Goal: Information Seeking & Learning: Learn about a topic

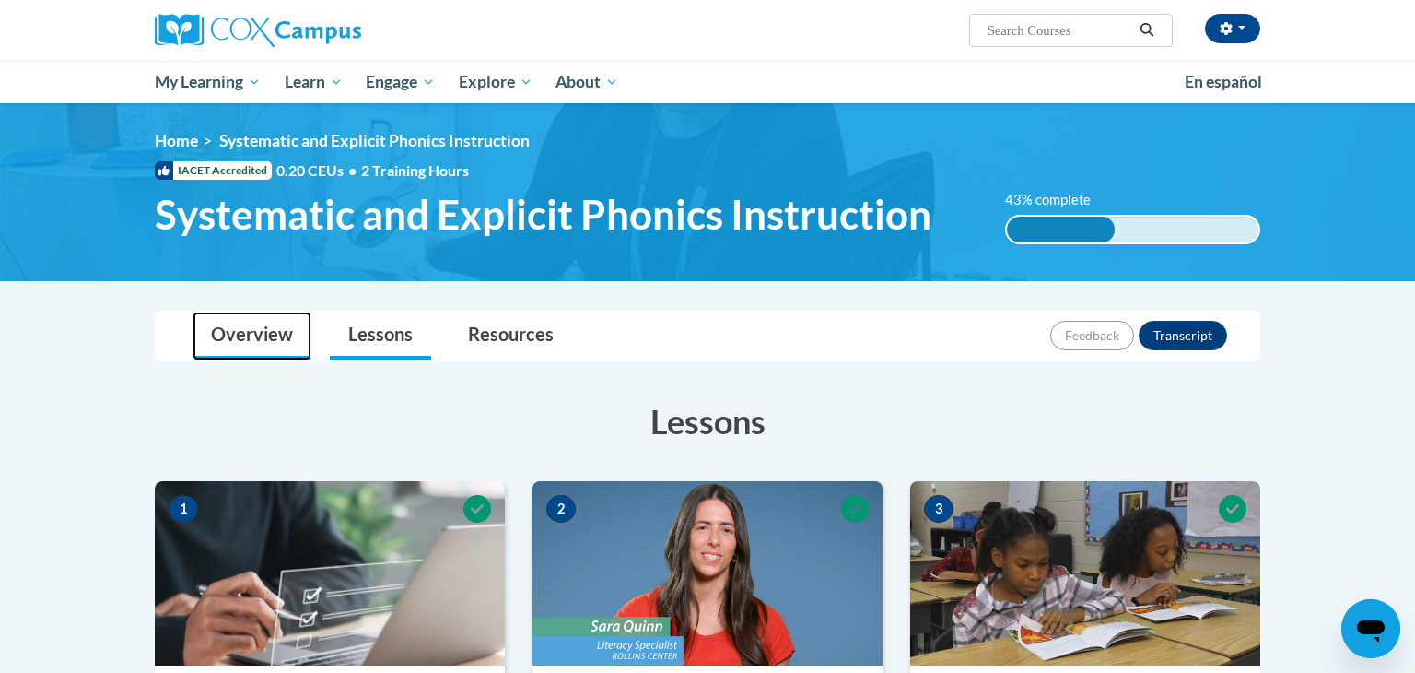
click at [240, 347] on link "Overview" at bounding box center [252, 335] width 119 height 49
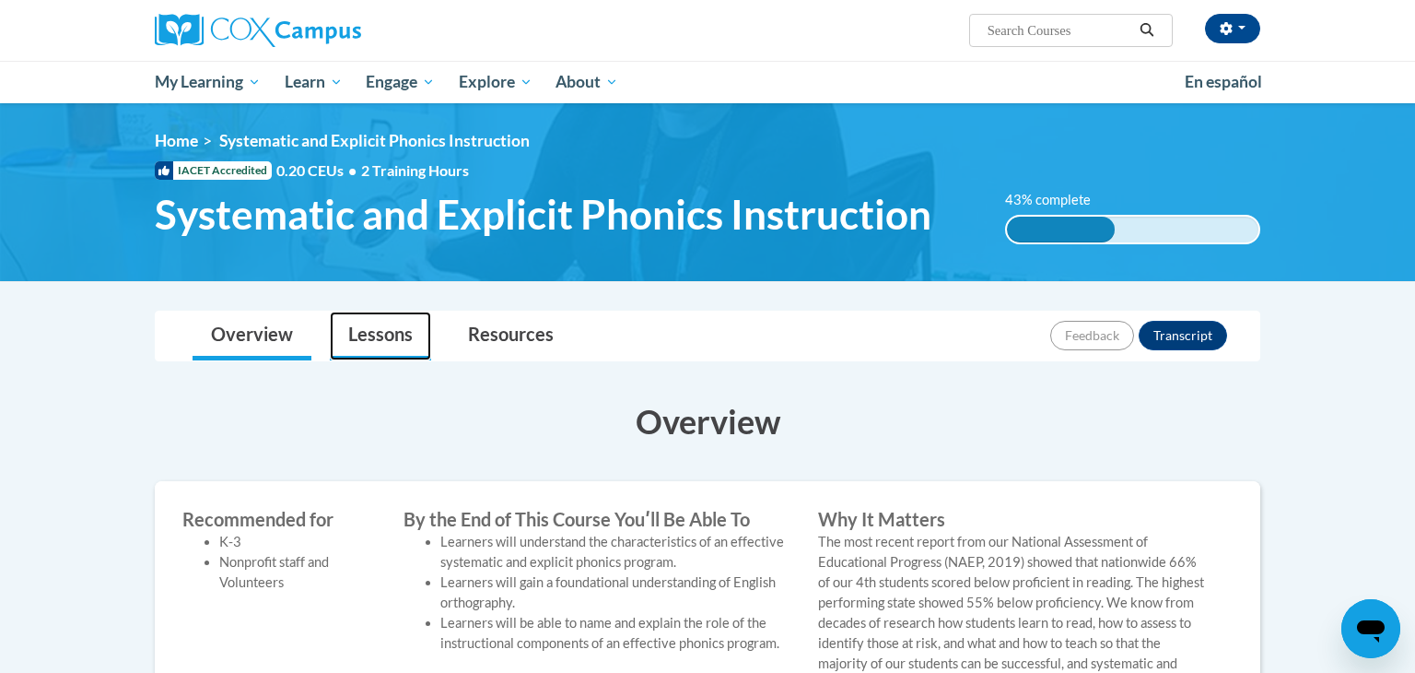
click at [366, 335] on link "Lessons" at bounding box center [380, 335] width 101 height 49
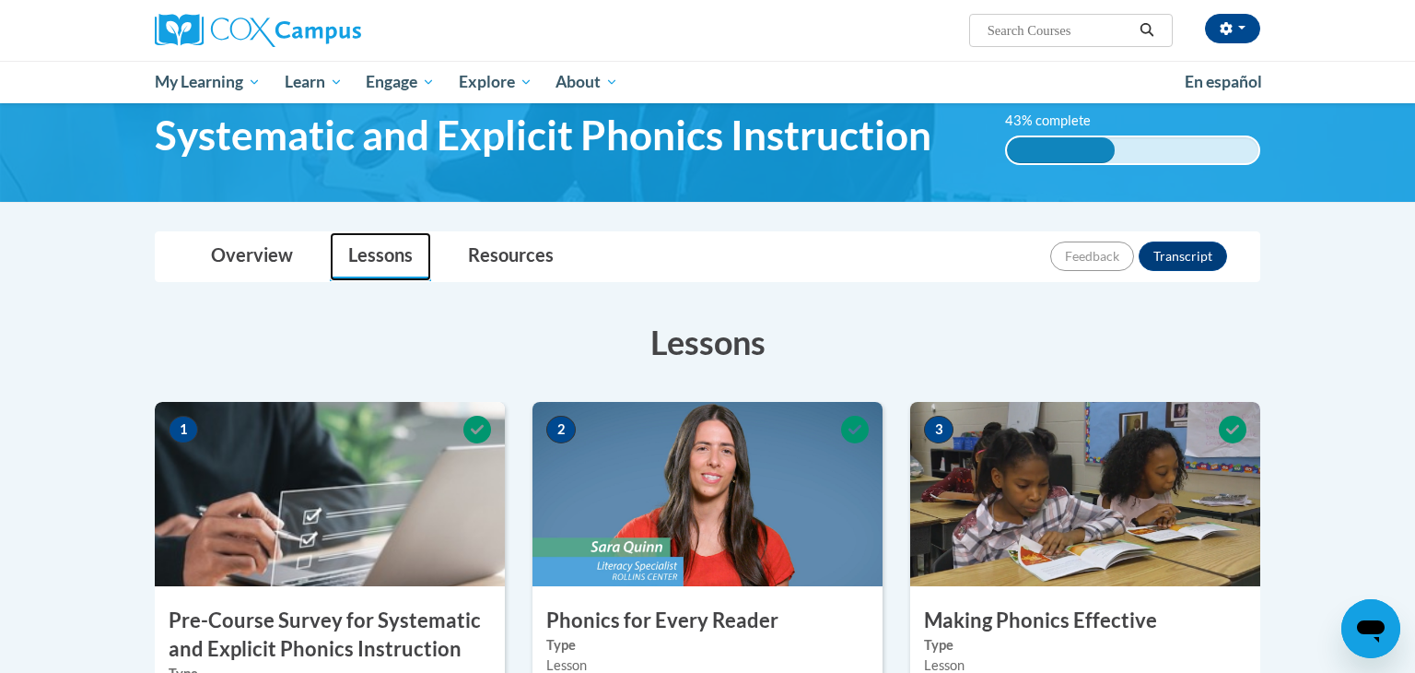
scroll to position [136, 0]
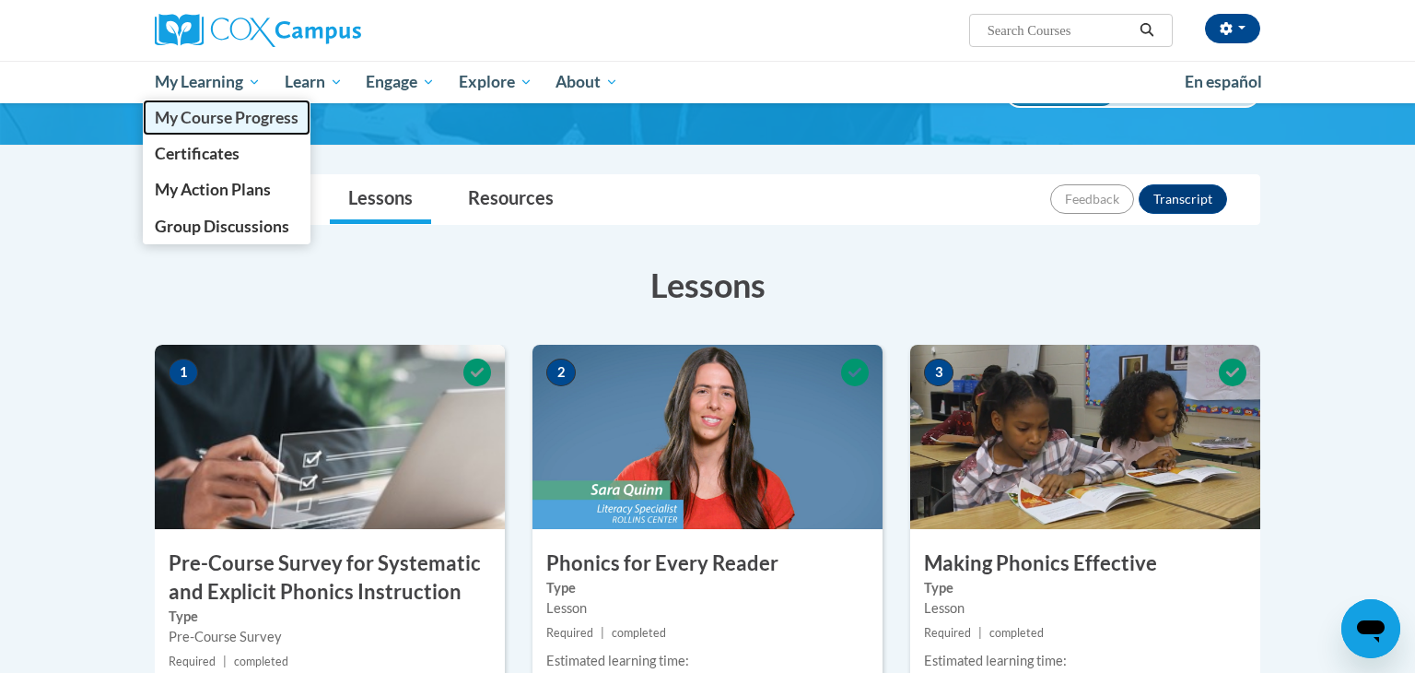
click at [242, 119] on span "My Course Progress" at bounding box center [227, 117] width 144 height 19
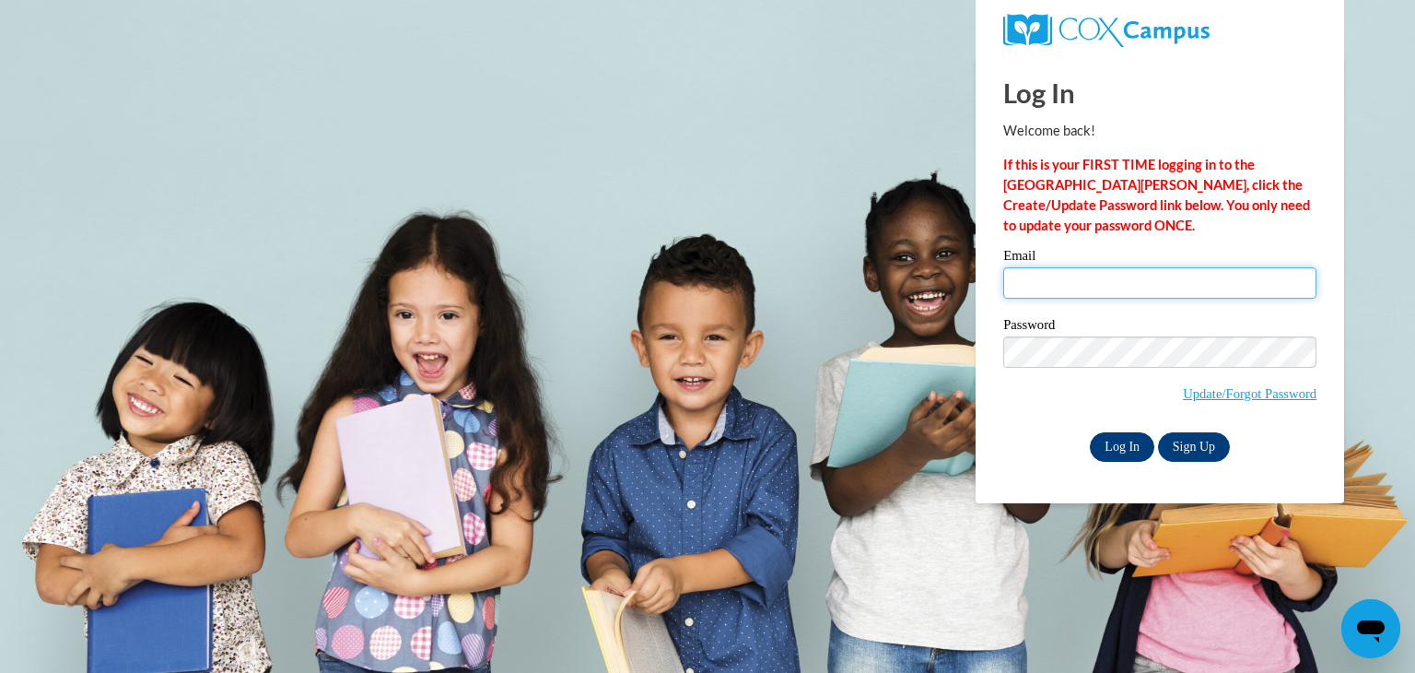
type input "ldixon14@my.westga.edu"
click at [1115, 444] on input "Log In" at bounding box center [1122, 446] width 65 height 29
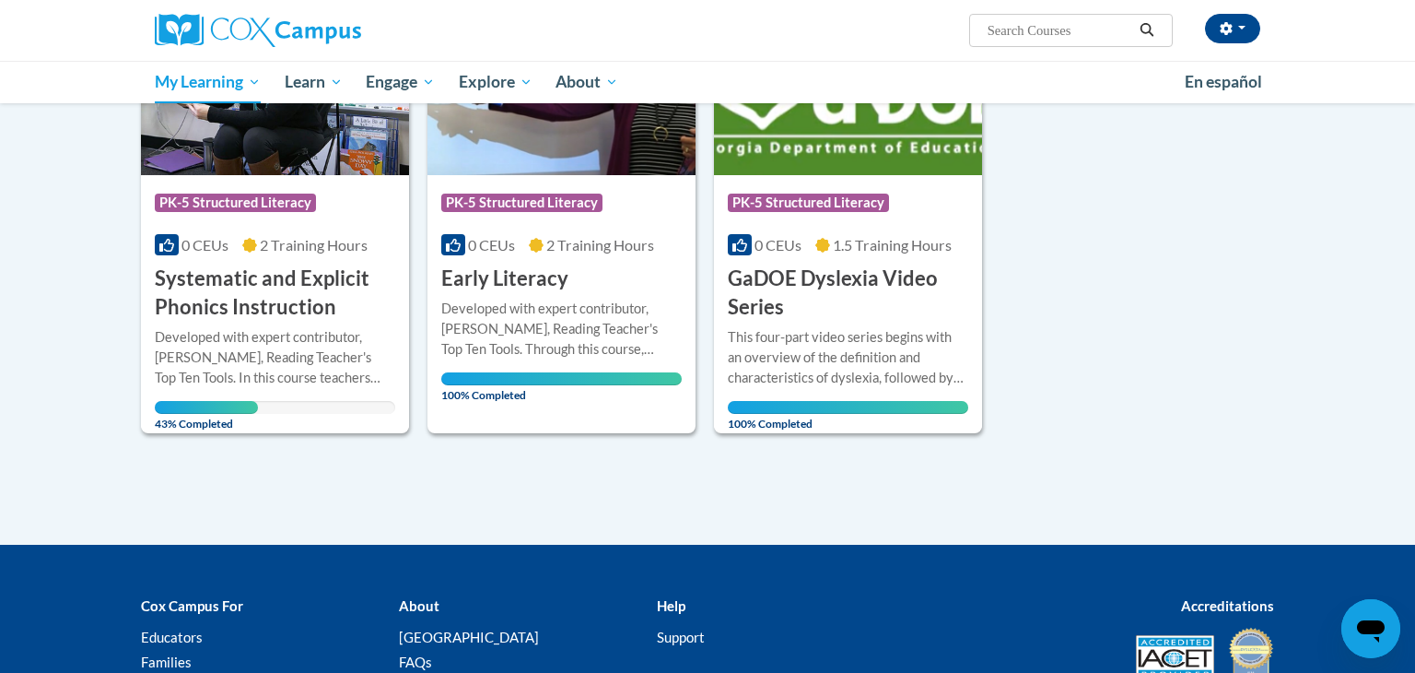
scroll to position [349, 0]
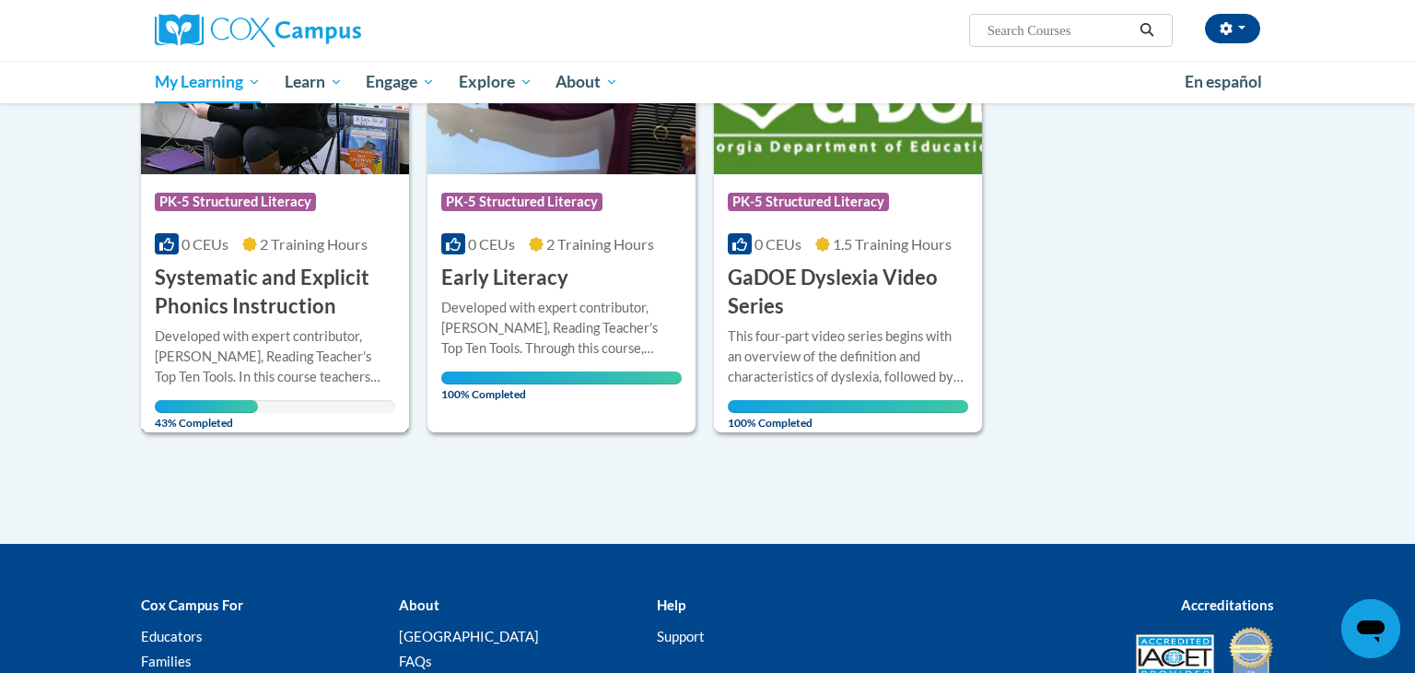
click at [270, 302] on h3 "Systematic and Explicit Phonics Instruction" at bounding box center [275, 292] width 240 height 57
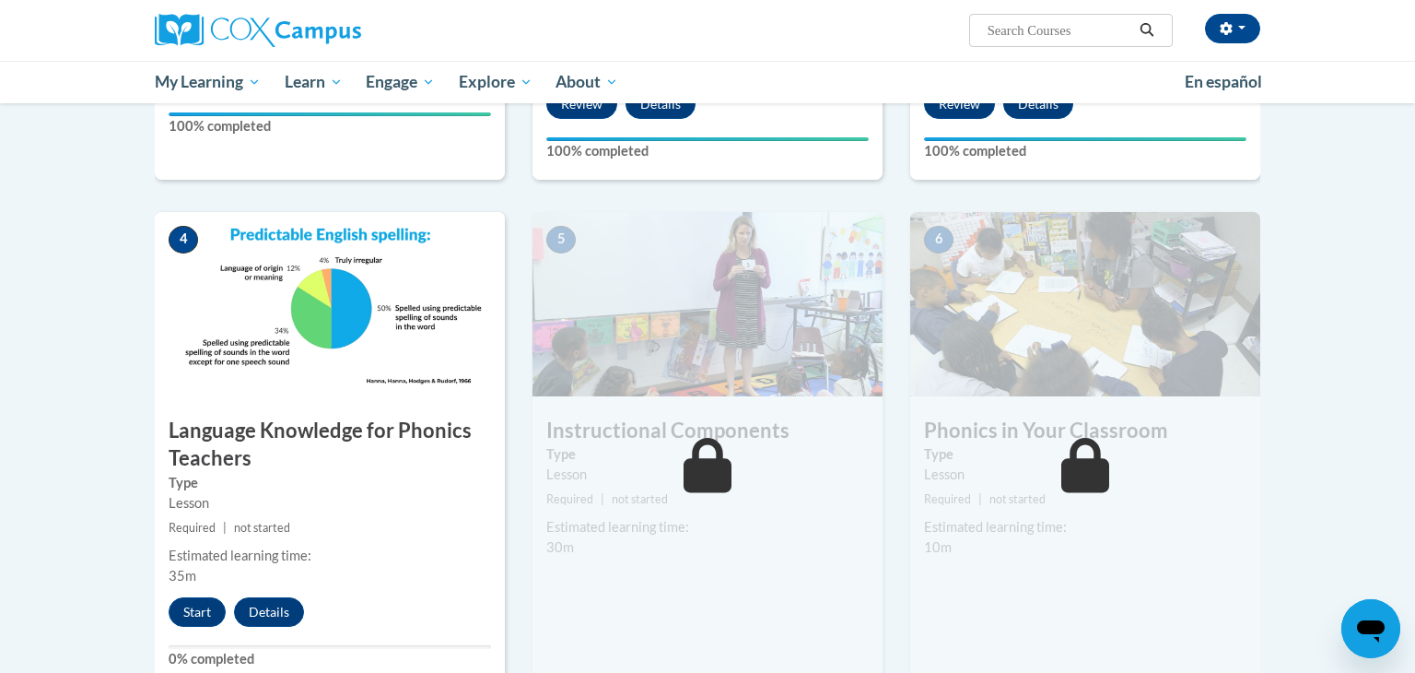
scroll to position [765, 0]
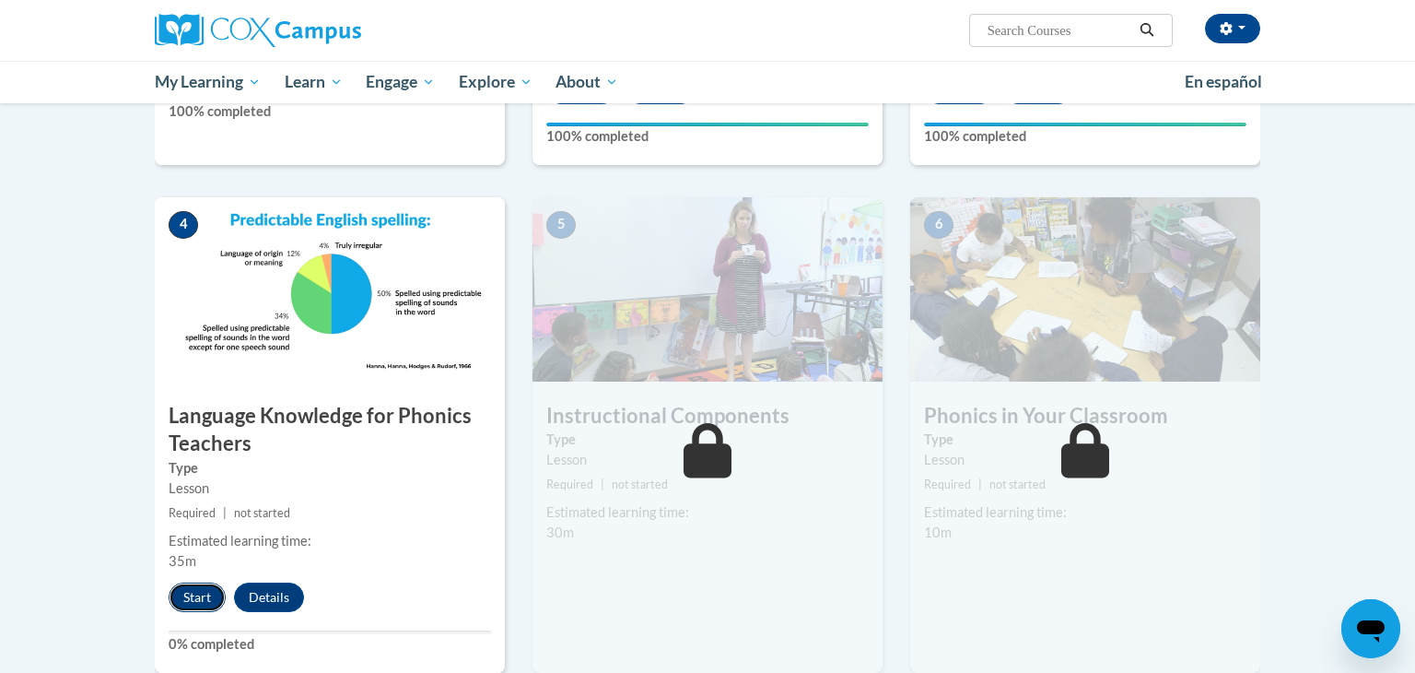
click at [198, 599] on button "Start" at bounding box center [197, 596] width 57 height 29
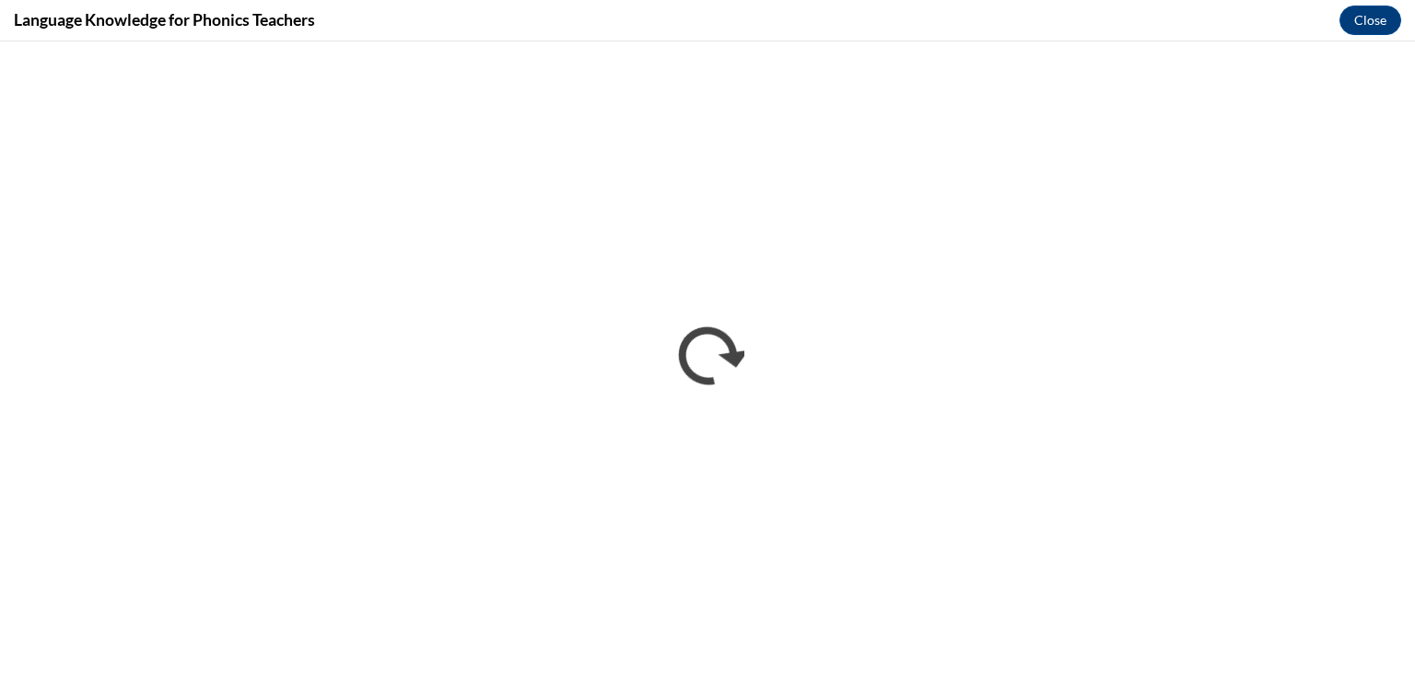
scroll to position [0, 0]
